Goal: Task Accomplishment & Management: Manage account settings

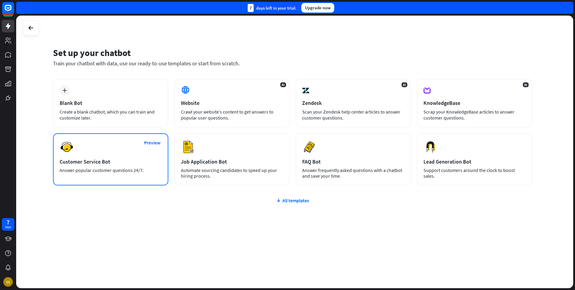
click at [140, 161] on div "Customer Service Bot" at bounding box center [111, 161] width 102 height 7
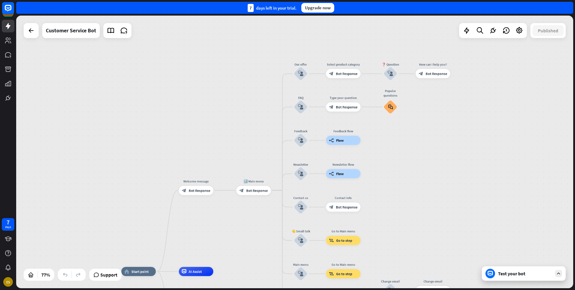
drag, startPoint x: 458, startPoint y: 76, endPoint x: 370, endPoint y: 216, distance: 165.3
click at [370, 217] on div "home_2 Start point Welcome message block_bot_response Bot Response 🔙 Main menu …" at bounding box center [294, 152] width 557 height 273
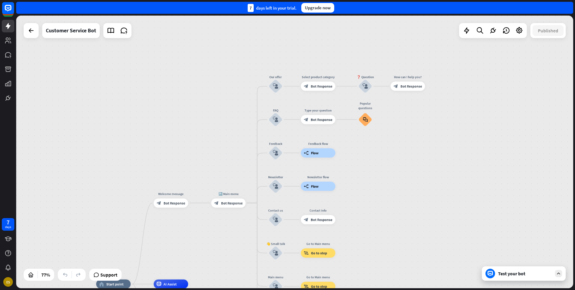
drag, startPoint x: 356, startPoint y: 147, endPoint x: 305, endPoint y: 132, distance: 53.2
click at [305, 132] on div "home_2 Start point Welcome message block_bot_response Bot Response 🔙 Main menu …" at bounding box center [294, 152] width 557 height 273
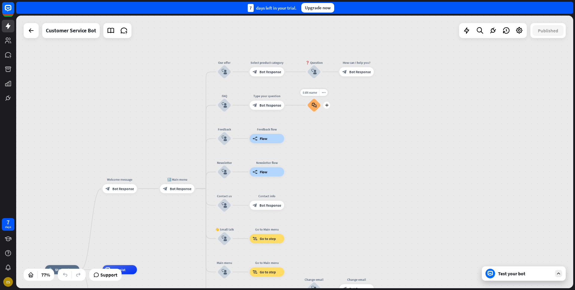
click at [316, 105] on icon "block_faq" at bounding box center [314, 105] width 5 height 5
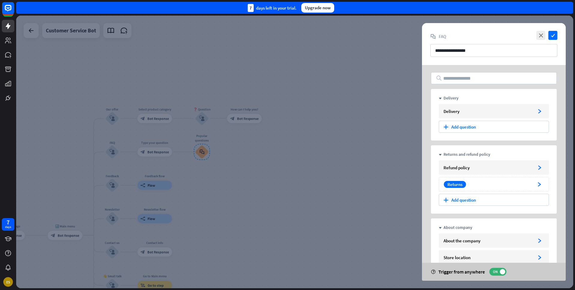
click at [361, 125] on div at bounding box center [294, 152] width 557 height 273
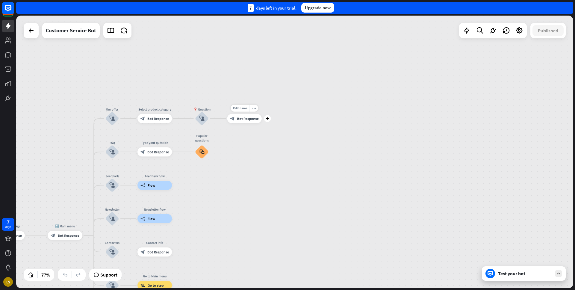
click at [251, 119] on span "Bot Response" at bounding box center [248, 118] width 22 height 4
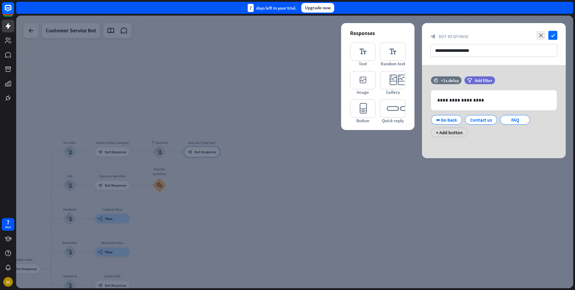
click at [373, 181] on div at bounding box center [294, 152] width 557 height 273
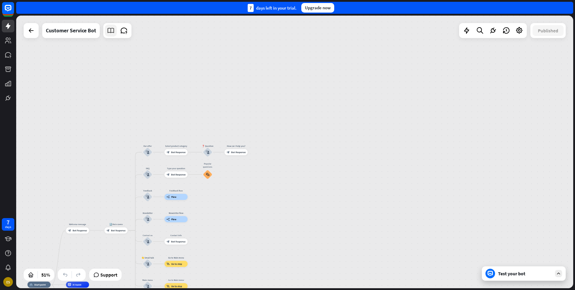
click at [110, 32] on icon at bounding box center [111, 31] width 8 height 8
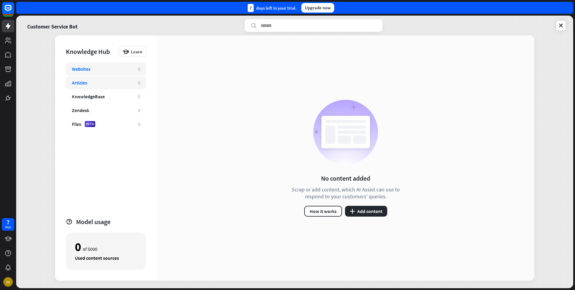
click at [104, 84] on div "Articles" at bounding box center [102, 83] width 60 height 6
click at [110, 73] on div "Websites 0" at bounding box center [106, 68] width 80 height 13
click at [124, 81] on div "Articles" at bounding box center [102, 83] width 60 height 6
click at [370, 210] on button "plus Add content" at bounding box center [366, 211] width 42 height 11
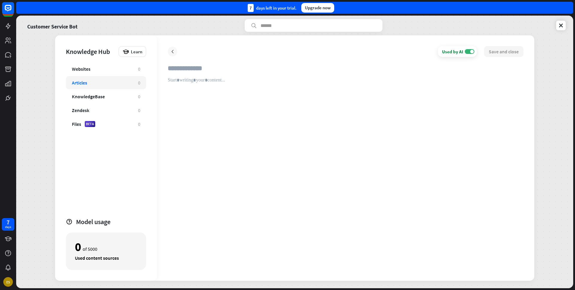
click at [170, 48] on div at bounding box center [173, 52] width 10 height 10
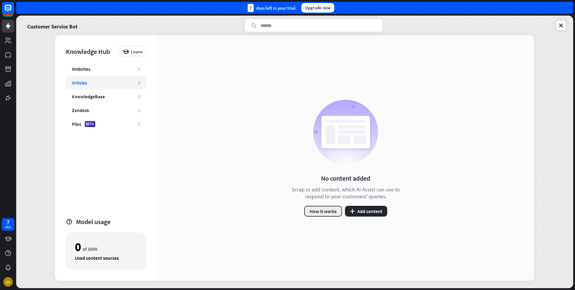
click at [325, 210] on button "How it works" at bounding box center [324, 211] width 38 height 11
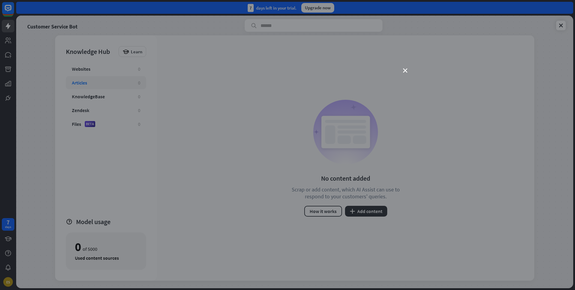
click at [405, 73] on div "close" at bounding box center [287, 145] width 575 height 290
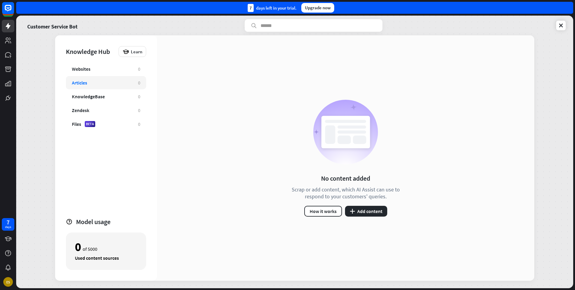
click at [405, 69] on div "No content added Scrap or add content, which AI Assist can use to respond to yo…" at bounding box center [346, 157] width 378 height 245
click at [368, 212] on button "plus Add content" at bounding box center [366, 211] width 42 height 11
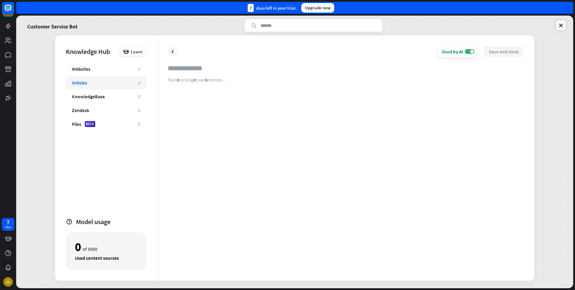
click at [200, 85] on div at bounding box center [346, 173] width 356 height 193
click at [7, 26] on icon at bounding box center [8, 26] width 5 height 6
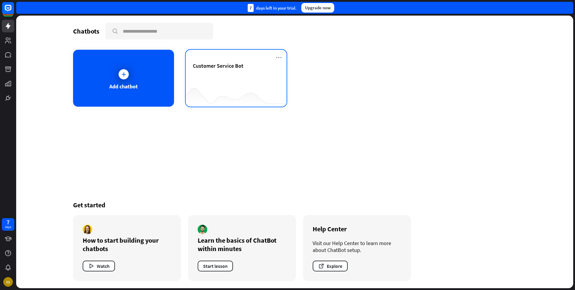
click at [229, 81] on div "Customer Service Bot" at bounding box center [236, 72] width 87 height 21
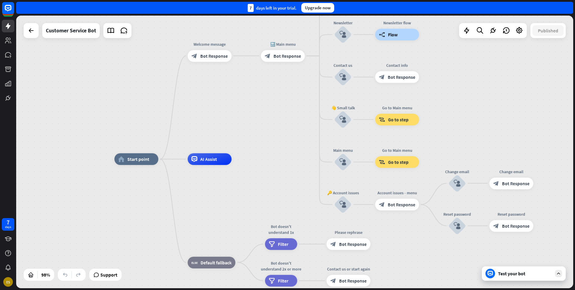
drag, startPoint x: 233, startPoint y: 86, endPoint x: 157, endPoint y: 161, distance: 106.6
click at [157, 161] on div "home_2 Start point Welcome message block_bot_response Bot Response 🔙 Main menu …" at bounding box center [294, 152] width 557 height 273
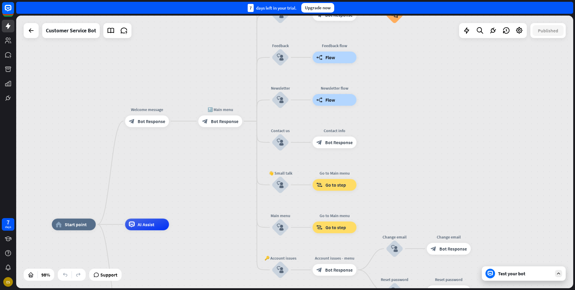
click at [511, 269] on div "Test your bot" at bounding box center [524, 273] width 84 height 14
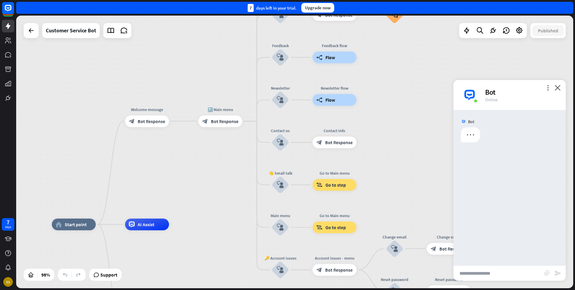
click at [488, 273] on input "text" at bounding box center [499, 273] width 91 height 15
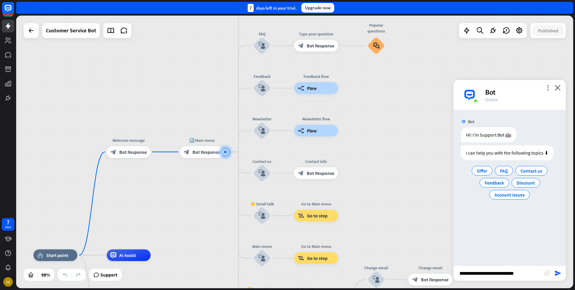
type input "**********"
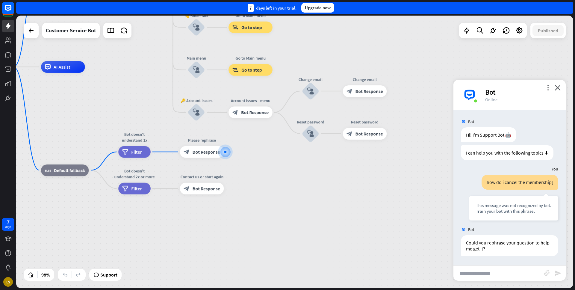
click at [560, 92] on div "more_vert close Bot Online" at bounding box center [510, 95] width 112 height 30
click at [559, 88] on icon "close" at bounding box center [558, 88] width 6 height 6
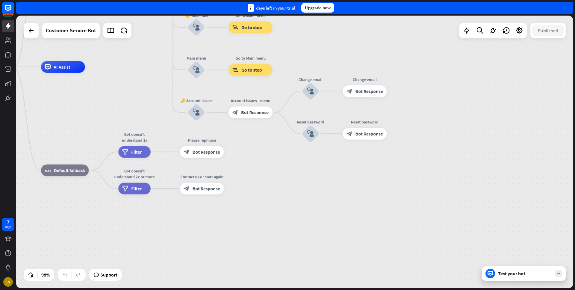
click at [268, 195] on div "home_2 Start point Welcome message block_bot_response Bot Response 🔙 Main menu …" at bounding box center [240, 200] width 545 height 267
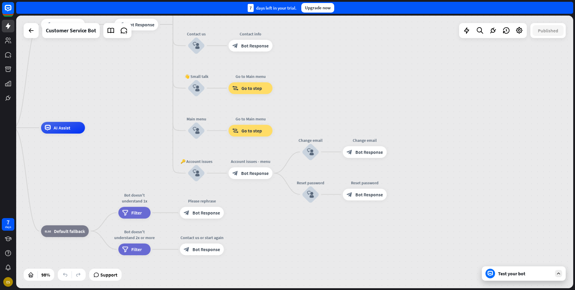
drag, startPoint x: 277, startPoint y: 171, endPoint x: 277, endPoint y: 275, distance: 104.3
click at [277, 275] on div "home_2 Start point Welcome message block_bot_response Bot Response 🔙 Main menu …" at bounding box center [240, 261] width 545 height 267
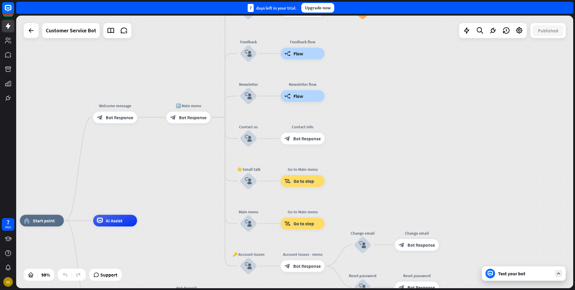
drag, startPoint x: 161, startPoint y: 158, endPoint x: 223, endPoint y: 207, distance: 79.2
click at [223, 207] on div "home_2 Start point Welcome message block_bot_response Bot Response 🔙 Main menu …" at bounding box center [294, 152] width 557 height 273
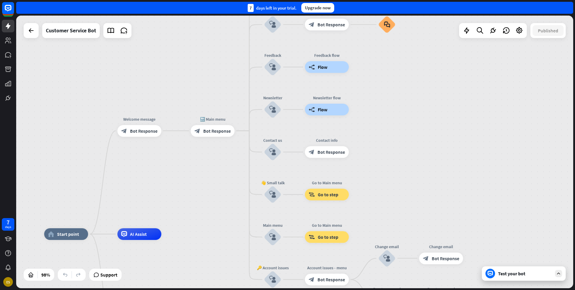
drag, startPoint x: 176, startPoint y: 74, endPoint x: 224, endPoint y: 126, distance: 71.3
click at [224, 126] on div "home_2 Start point Welcome message block_bot_response Bot Response 🔙 Main menu …" at bounding box center [294, 152] width 557 height 273
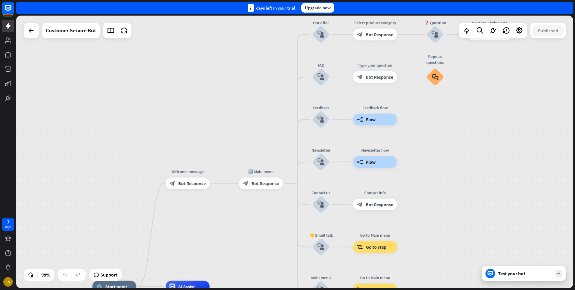
click at [24, 27] on div at bounding box center [31, 30] width 15 height 15
click at [29, 28] on icon at bounding box center [31, 30] width 7 height 7
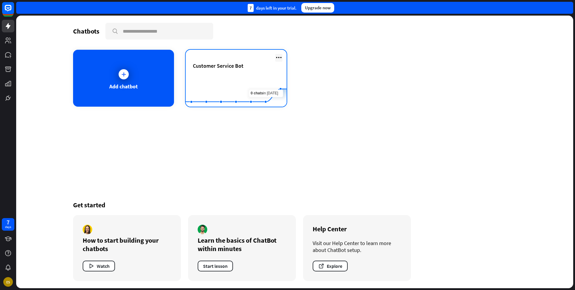
click at [280, 59] on icon at bounding box center [278, 57] width 7 height 7
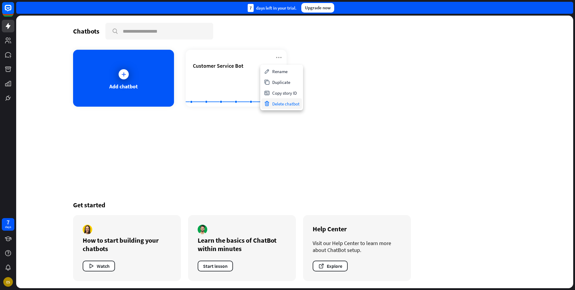
click at [284, 105] on div "Delete chatbot" at bounding box center [282, 103] width 40 height 11
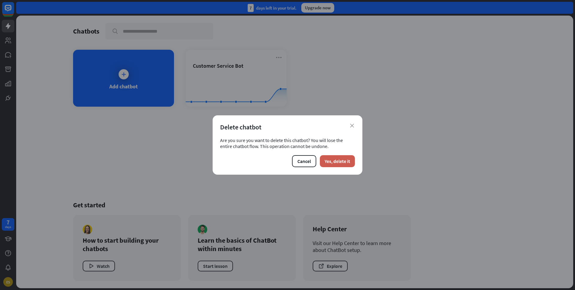
click at [347, 156] on button "Yes, delete it" at bounding box center [337, 161] width 35 height 12
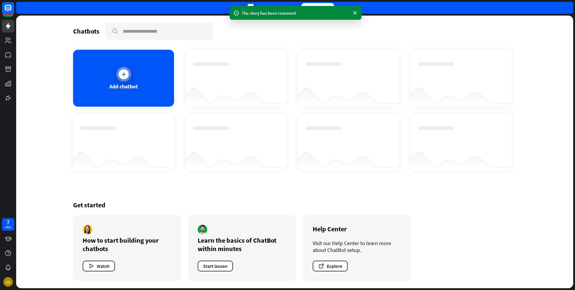
click at [136, 90] on div "Add chatbot" at bounding box center [123, 78] width 101 height 57
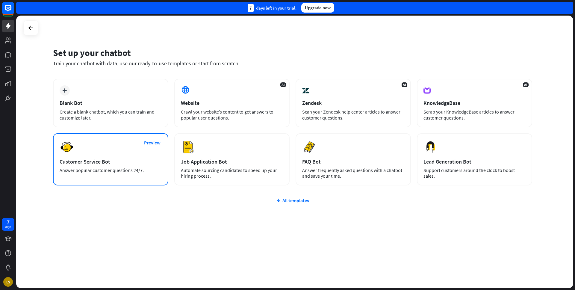
click at [108, 165] on div "Customer Service Bot" at bounding box center [111, 161] width 102 height 7
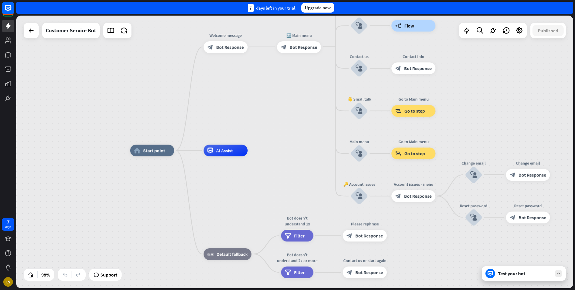
drag, startPoint x: 263, startPoint y: 56, endPoint x: 217, endPoint y: 117, distance: 76.1
click at [217, 116] on div "home_2 Start point Welcome message block_bot_response Bot Response 🔙 Main menu …" at bounding box center [294, 152] width 557 height 273
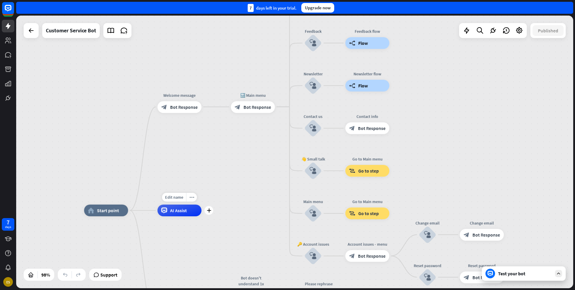
click at [191, 205] on div "AI Assist" at bounding box center [180, 211] width 44 height 12
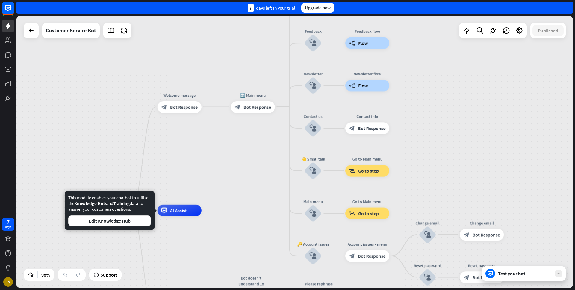
drag, startPoint x: 115, startPoint y: 197, endPoint x: 125, endPoint y: 214, distance: 19.2
click at [125, 214] on div "This module enables your chatbot to utilize the Knowledge Hub and Training data…" at bounding box center [109, 210] width 83 height 31
click at [123, 225] on button "Edit Knowledge Hub" at bounding box center [109, 220] width 83 height 11
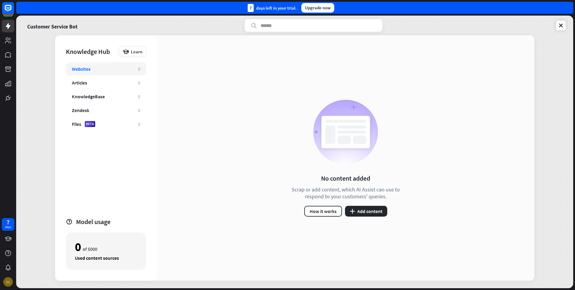
click at [7, 282] on div "ES" at bounding box center [8, 282] width 10 height 10
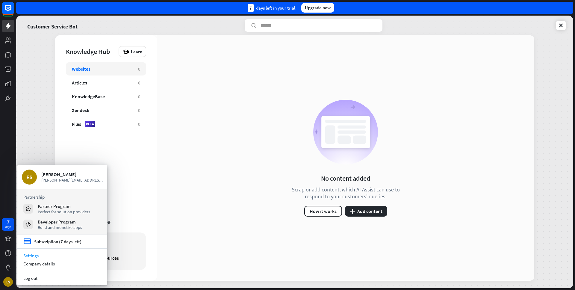
click at [31, 256] on link "Settings" at bounding box center [62, 256] width 90 height 8
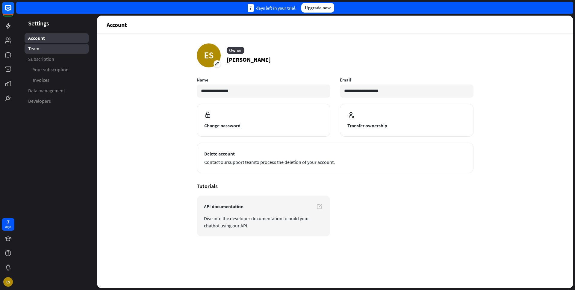
click at [52, 50] on link "Team" at bounding box center [57, 49] width 64 height 10
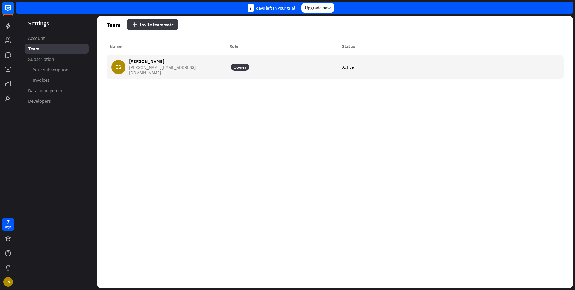
click at [144, 23] on button "Invite teammate" at bounding box center [153, 24] width 52 height 11
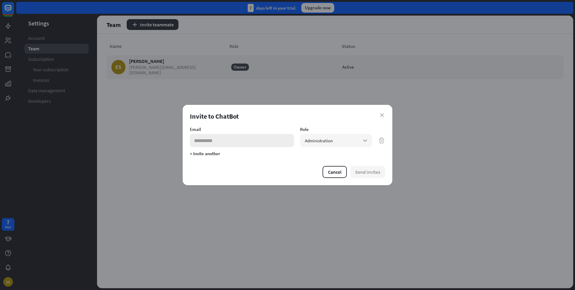
click at [245, 139] on input "email" at bounding box center [242, 140] width 104 height 13
type input "**********"
click at [346, 145] on div "Administration arrow_down" at bounding box center [336, 140] width 72 height 13
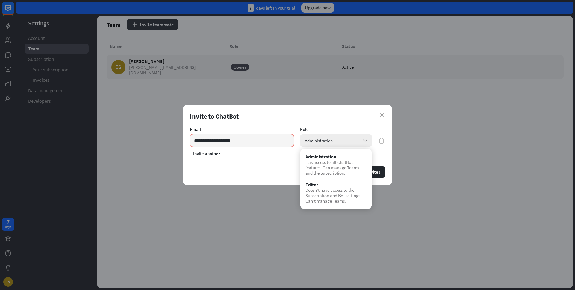
click at [346, 145] on div "Administration arrow_down" at bounding box center [336, 140] width 72 height 13
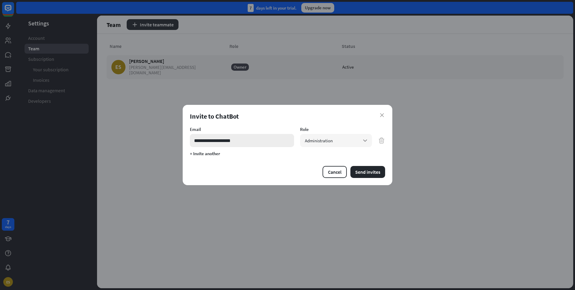
click at [211, 147] on input "**********" at bounding box center [242, 140] width 104 height 13
click at [209, 154] on button "+ Invite another" at bounding box center [205, 154] width 30 height 6
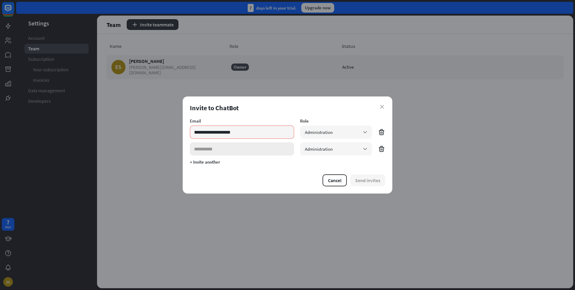
click at [210, 155] on input "email" at bounding box center [242, 148] width 104 height 13
type input "**********"
click at [362, 177] on button "Send invites" at bounding box center [368, 180] width 35 height 12
